Goal: Task Accomplishment & Management: Manage account settings

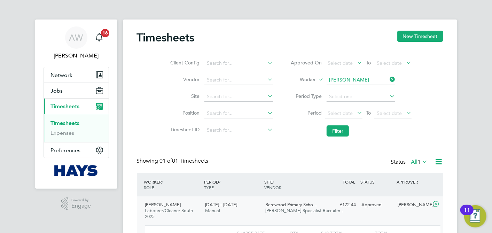
scroll to position [12, 68]
click at [388, 78] on icon at bounding box center [388, 80] width 0 height 10
click at [379, 78] on input at bounding box center [361, 80] width 69 height 10
click at [347, 89] on li "Oscar Ukwizagira" at bounding box center [361, 89] width 69 height 9
type input "Oscar Ukwizagira"
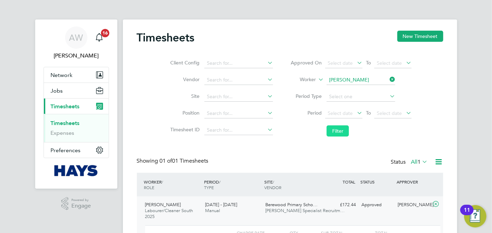
click at [344, 126] on button "Filter" at bounding box center [338, 130] width 22 height 11
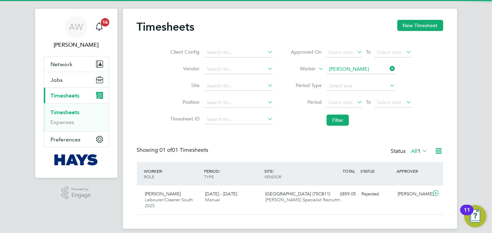
scroll to position [17, 0]
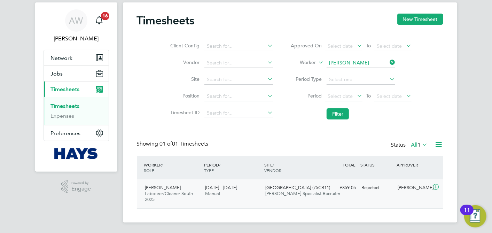
click at [356, 200] on div "Oscar Ukwizagira Labourer/Cleaner South 2025 9 - 15 Aug 2025 9 - 15 Aug 2025 Ma…" at bounding box center [290, 193] width 306 height 29
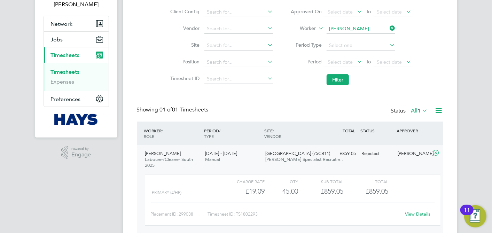
scroll to position [81, 0]
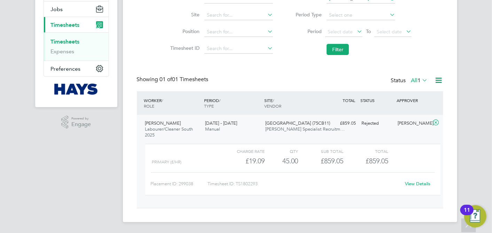
click at [422, 182] on link "View Details" at bounding box center [417, 184] width 25 height 6
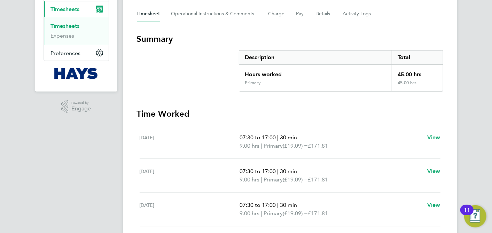
scroll to position [69, 0]
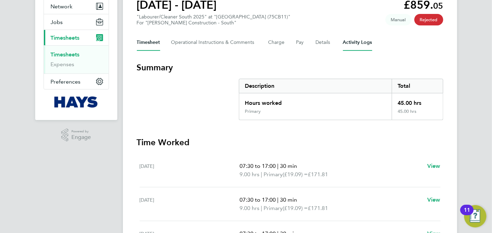
click at [352, 42] on Logs-tab "Activity Logs" at bounding box center [357, 42] width 29 height 17
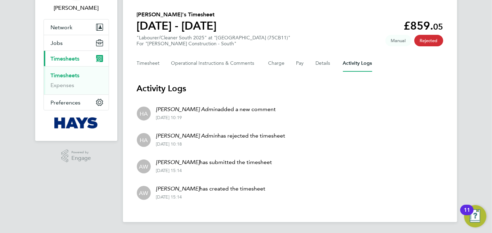
scroll to position [48, 0]
click at [192, 108] on p "[PERSON_NAME] Admin added a new comment" at bounding box center [216, 109] width 120 height 8
click at [148, 113] on div "HA" at bounding box center [144, 114] width 14 height 14
click at [181, 110] on em "[PERSON_NAME] Admin" at bounding box center [187, 109] width 62 height 7
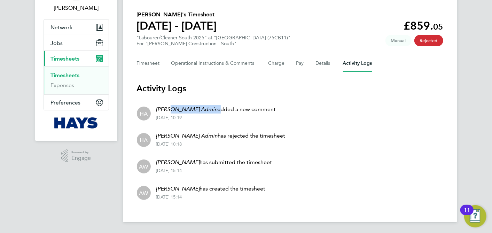
drag, startPoint x: 181, startPoint y: 110, endPoint x: 172, endPoint y: 113, distance: 8.9
click at [171, 111] on em "[PERSON_NAME] Admin" at bounding box center [187, 109] width 62 height 7
click at [229, 113] on div "[PERSON_NAME] Admin added a new comment [DATE] 10:19" at bounding box center [213, 112] width 125 height 15
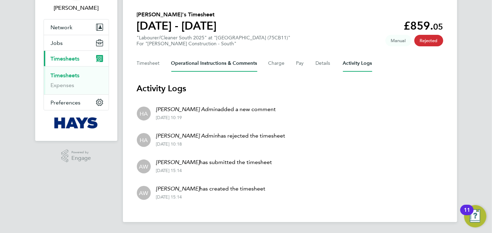
click at [240, 61] on Comments-tab "Operational Instructions & Comments" at bounding box center [214, 63] width 86 height 17
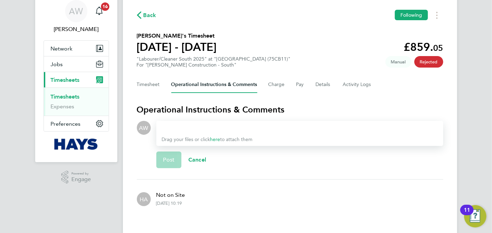
scroll to position [39, 0]
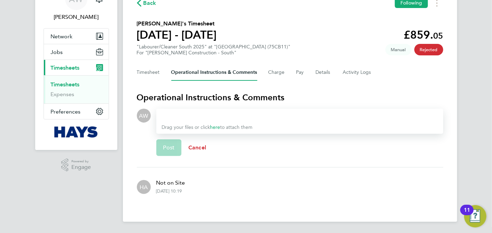
click at [200, 148] on span "Cancel" at bounding box center [197, 147] width 18 height 7
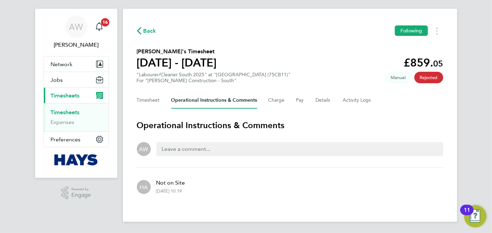
scroll to position [10, 0]
